Goal: Navigation & Orientation: Find specific page/section

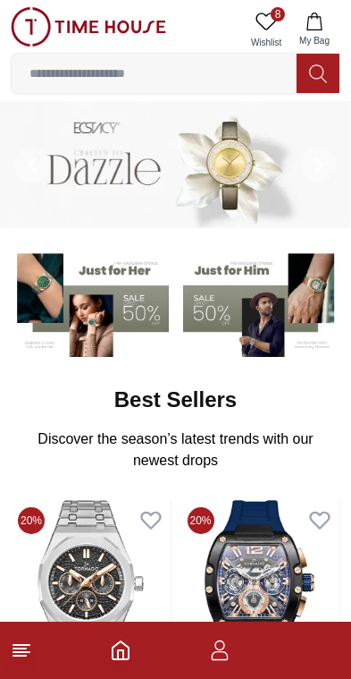
click at [267, 26] on icon at bounding box center [266, 21] width 21 height 21
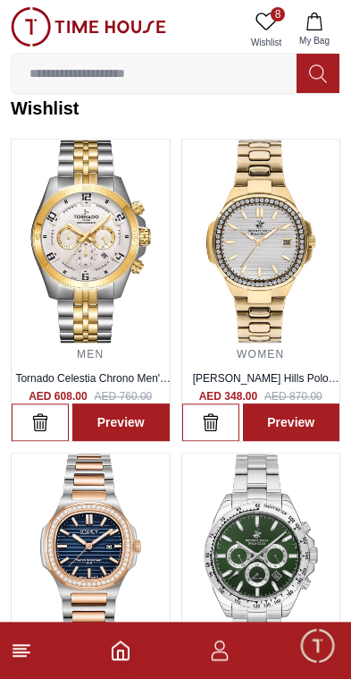
scroll to position [21, 0]
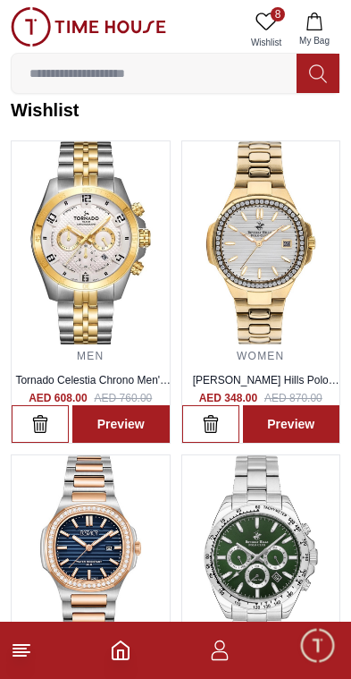
click at [121, 658] on icon "Home" at bounding box center [121, 650] width 16 height 18
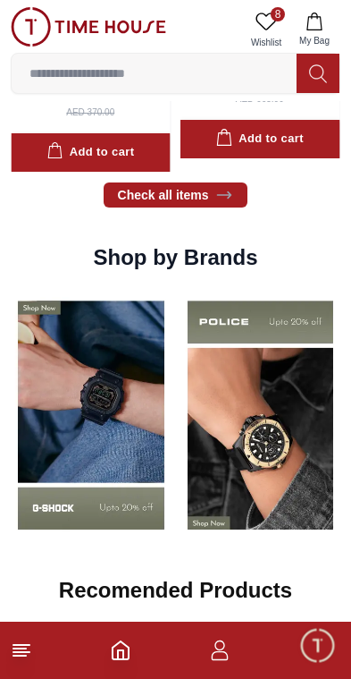
scroll to position [1215, 0]
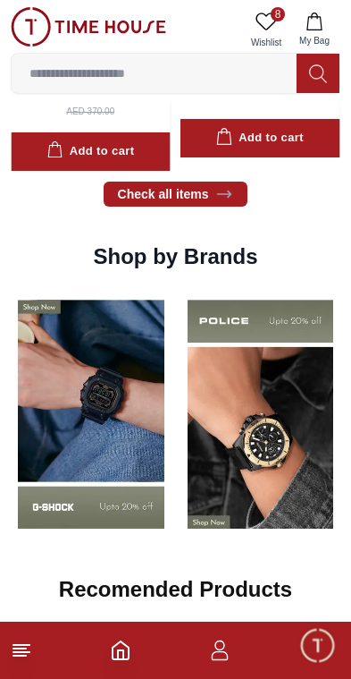
click at [188, 192] on link "Check all items" at bounding box center [176, 193] width 145 height 25
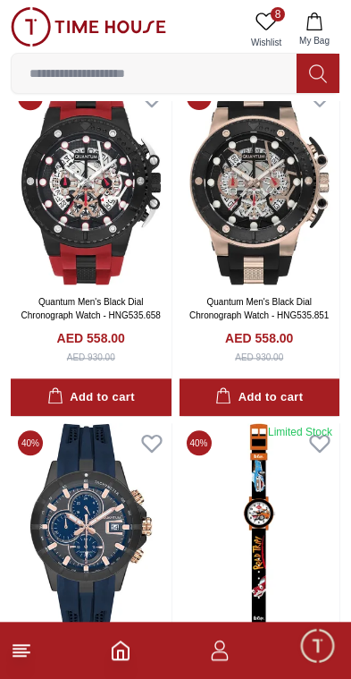
scroll to position [451, 0]
click at [128, 650] on icon "Home" at bounding box center [121, 650] width 16 height 18
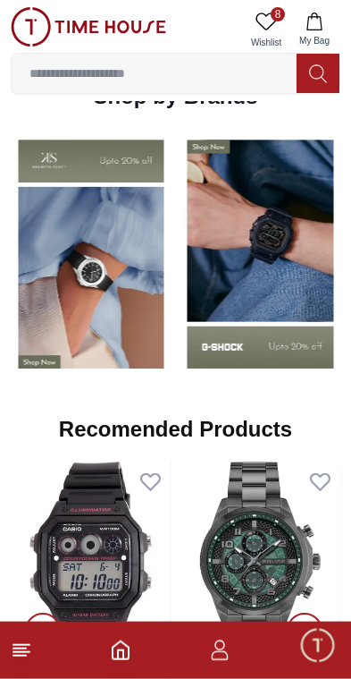
scroll to position [1376, 0]
